Goal: Check status: Check status

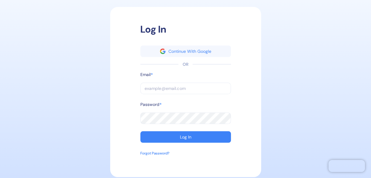
click at [150, 89] on input "text" at bounding box center [185, 88] width 91 height 11
type input "[PERSON_NAME][EMAIL_ADDRESS][DOMAIN_NAME]"
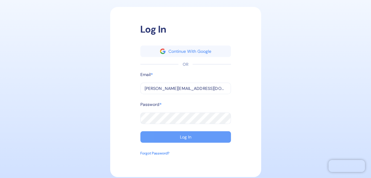
click at [186, 135] on div "Log In" at bounding box center [185, 137] width 11 height 4
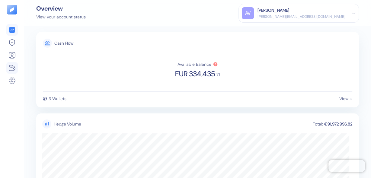
click at [8, 66] on link at bounding box center [11, 67] width 11 height 7
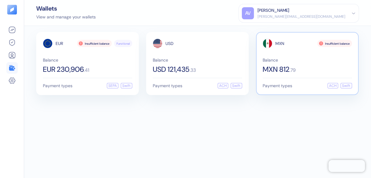
click at [276, 69] on span "MXN 812" at bounding box center [276, 69] width 27 height 7
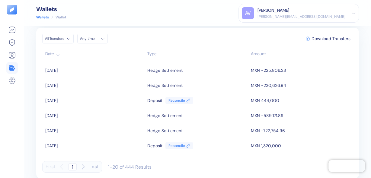
scroll to position [78, 0]
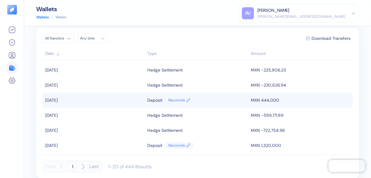
click at [249, 98] on td "MXN 444,000" at bounding box center [301, 100] width 104 height 15
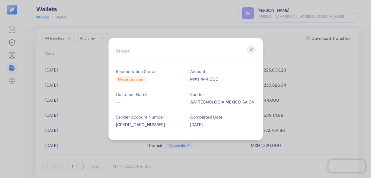
click at [248, 49] on icon "button" at bounding box center [251, 50] width 8 height 8
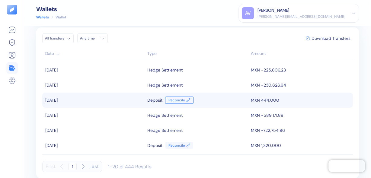
click at [181, 98] on link "Reconcile" at bounding box center [179, 100] width 28 height 7
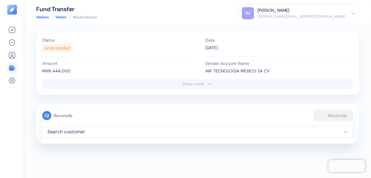
click at [188, 86] on div "Show more" at bounding box center [193, 84] width 22 height 4
